Goal: Find specific page/section: Find specific page/section

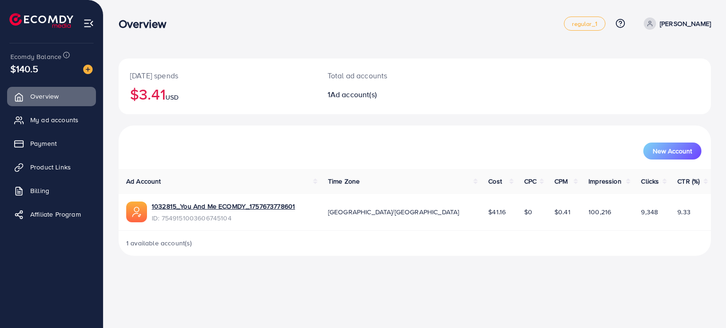
click at [352, 92] on span "Ad account(s)" at bounding box center [353, 94] width 46 height 10
click at [13, 121] on link "My ad accounts" at bounding box center [51, 120] width 89 height 19
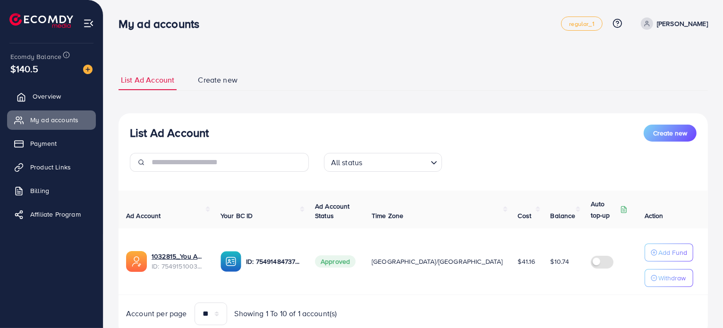
click at [51, 96] on span "Overview" at bounding box center [47, 96] width 28 height 9
